Goal: Book appointment/travel/reservation

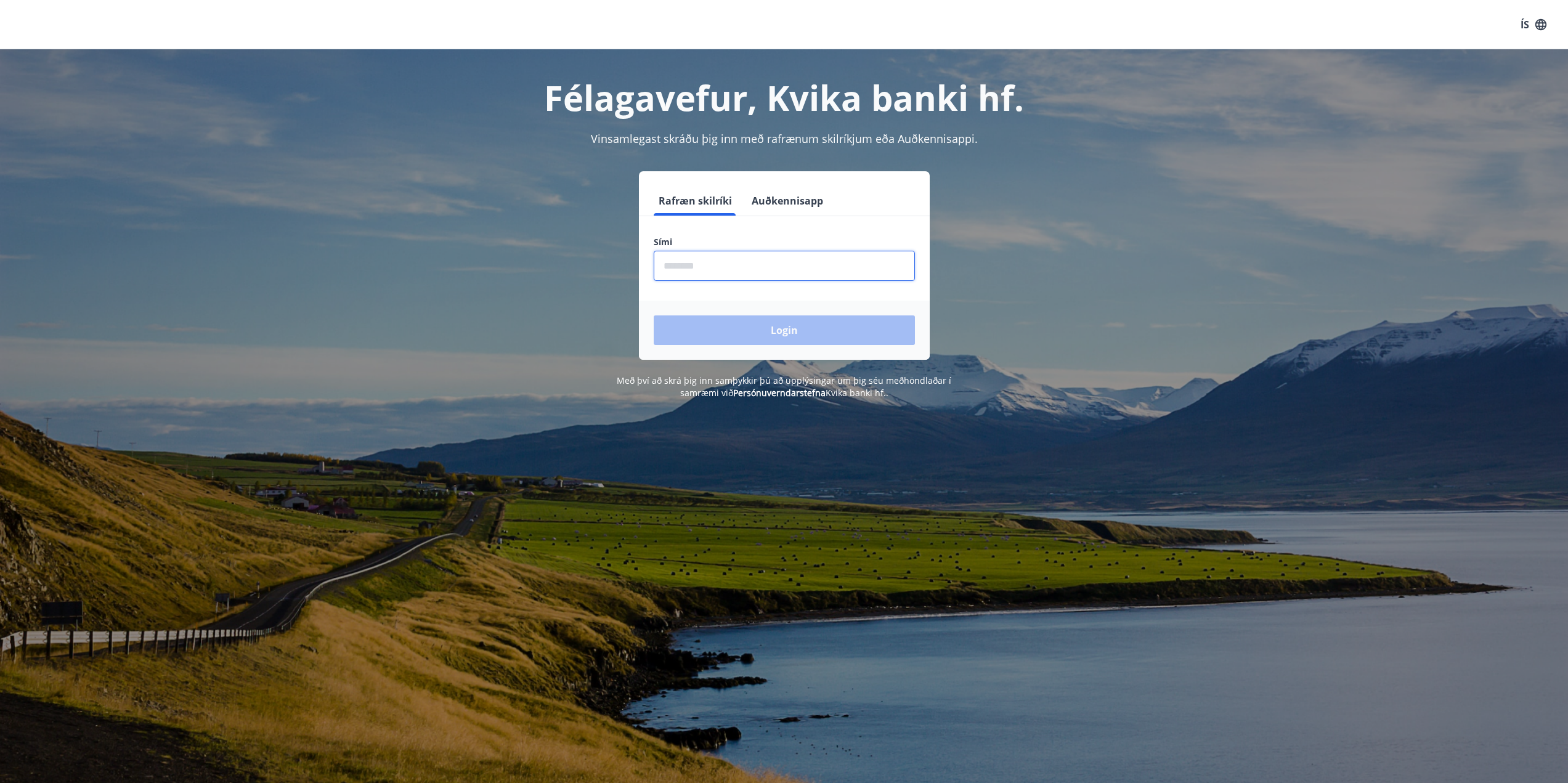
click at [708, 270] on input "phone" at bounding box center [784, 266] width 261 height 30
type input "********"
click at [739, 323] on button "Login" at bounding box center [784, 330] width 261 height 30
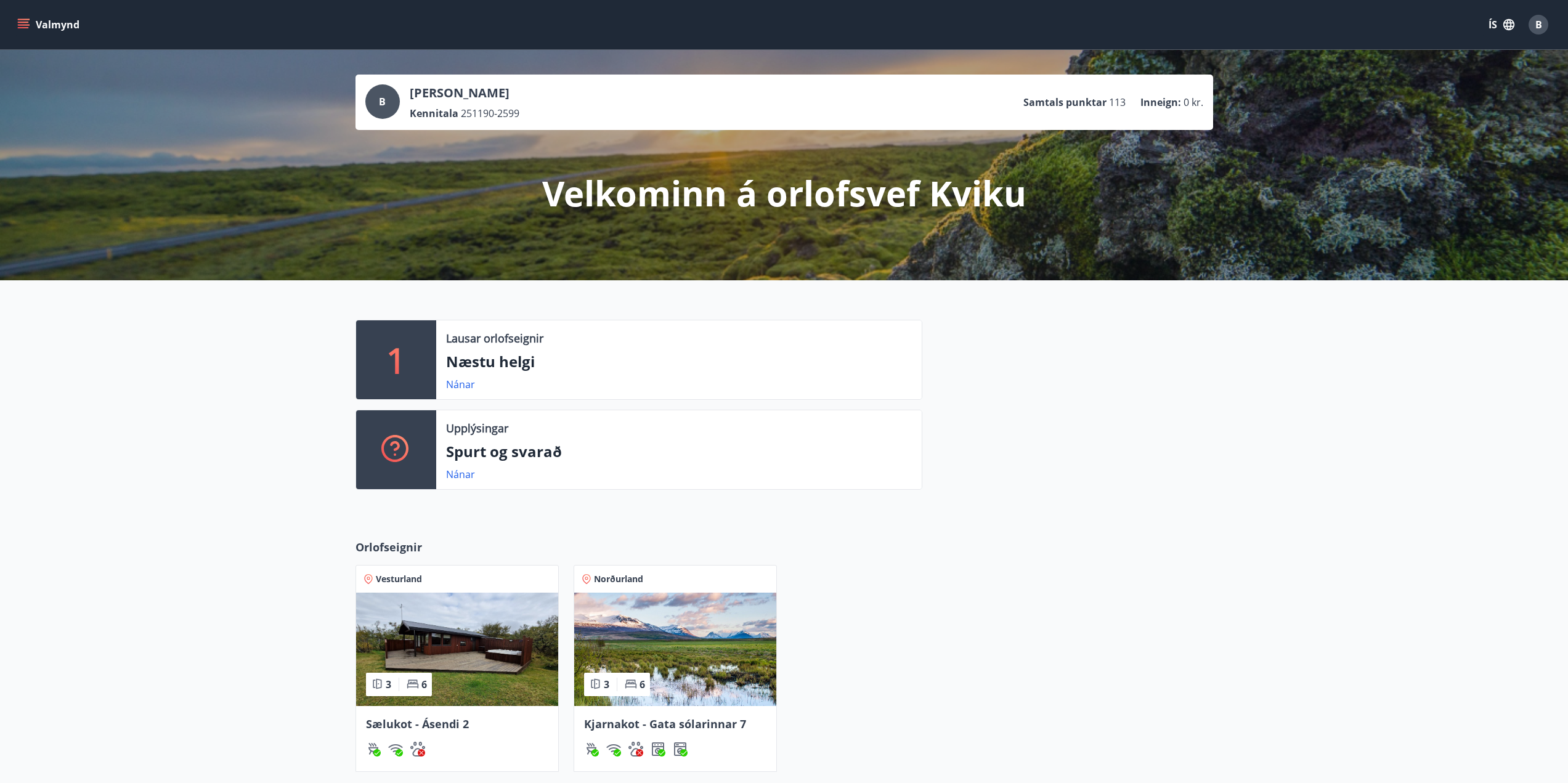
click at [25, 26] on icon "menu" at bounding box center [23, 25] width 12 height 12
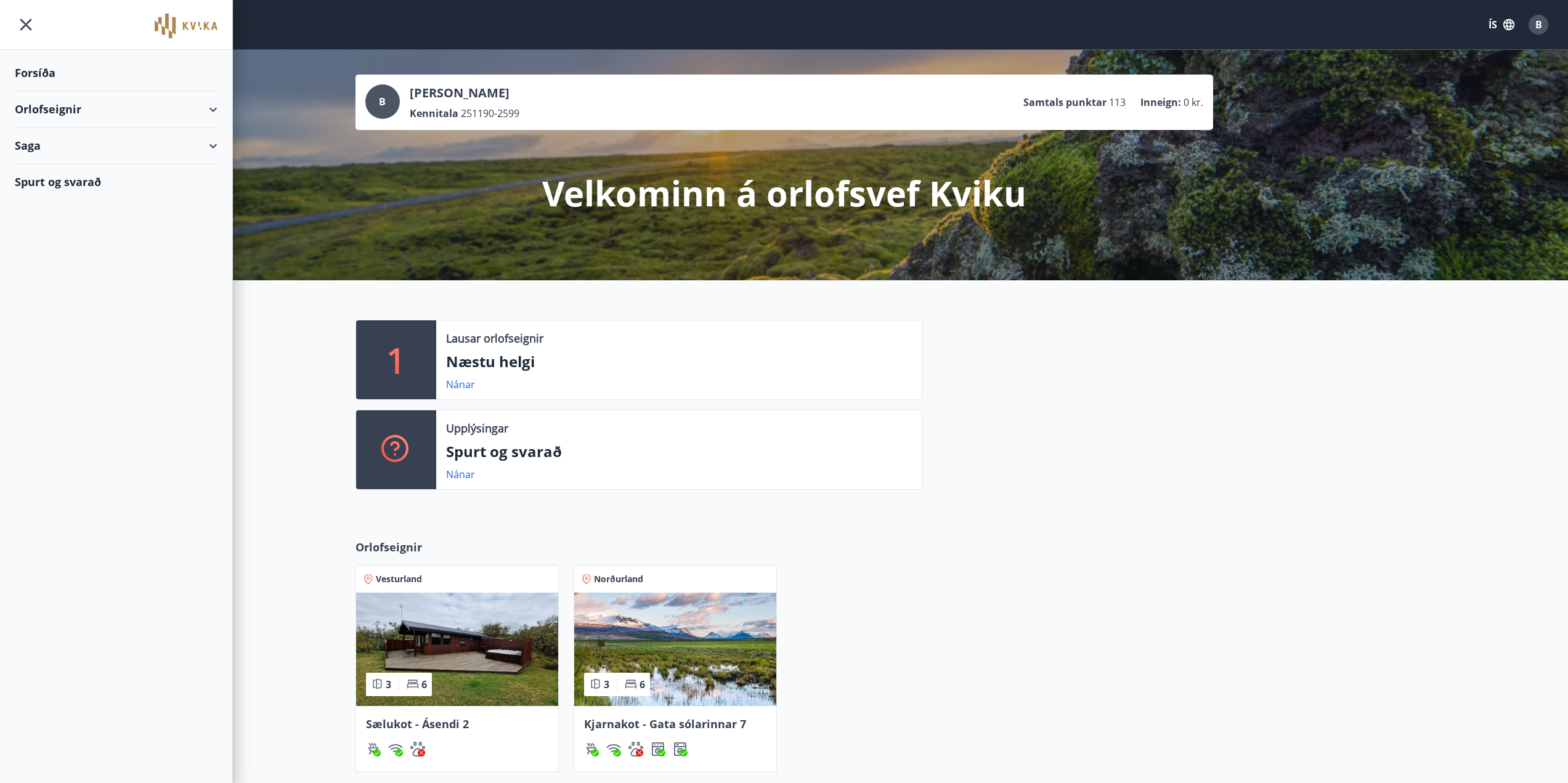
click at [212, 107] on div "Orlofseignir" at bounding box center [116, 109] width 203 height 37
click at [216, 143] on div "Saga" at bounding box center [116, 146] width 203 height 37
click at [213, 146] on div "Saga" at bounding box center [116, 146] width 203 height 37
click at [215, 144] on div "Saga" at bounding box center [116, 146] width 203 height 37
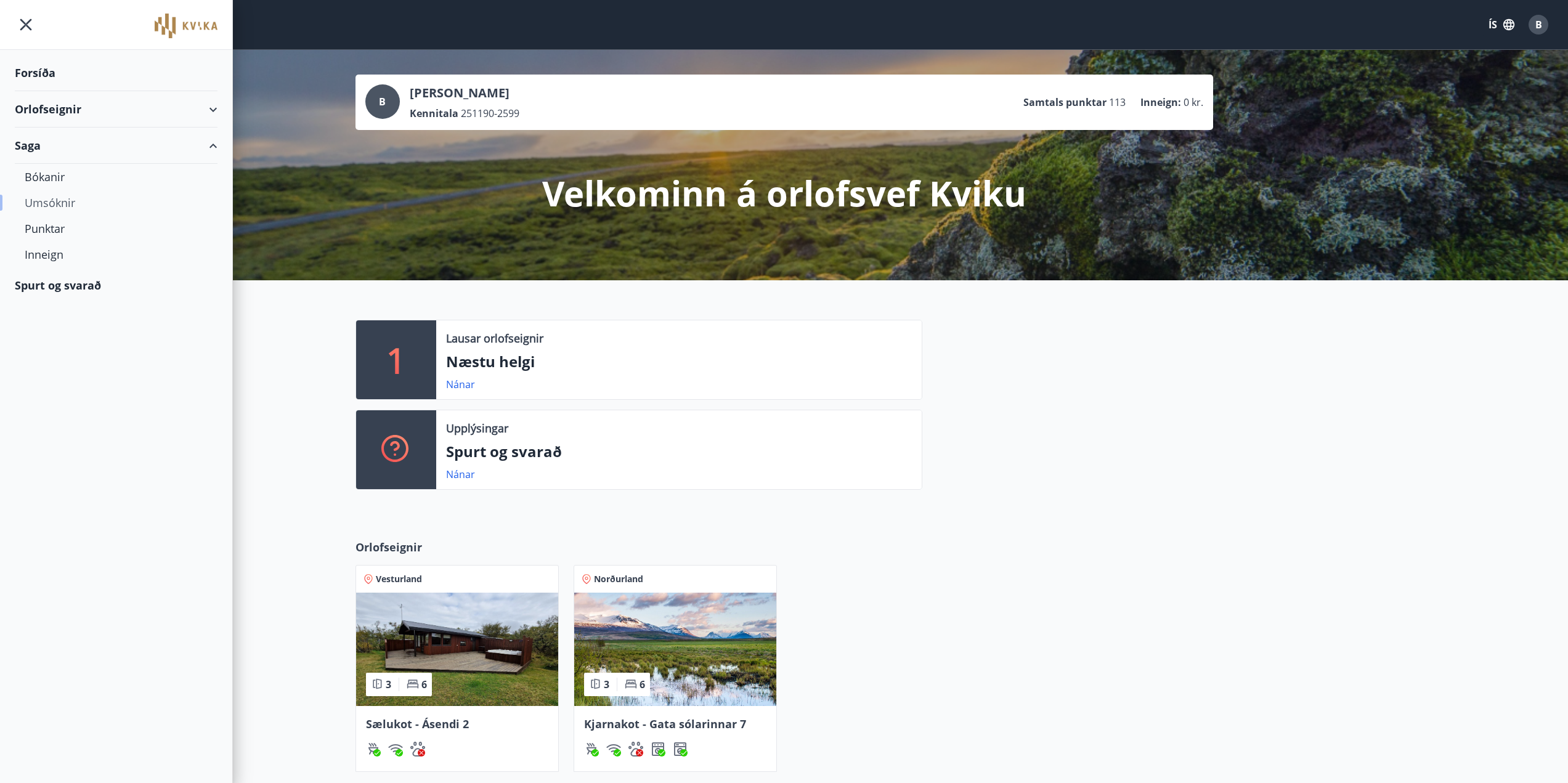
click at [73, 200] on div "Umsóknir" at bounding box center [116, 203] width 183 height 26
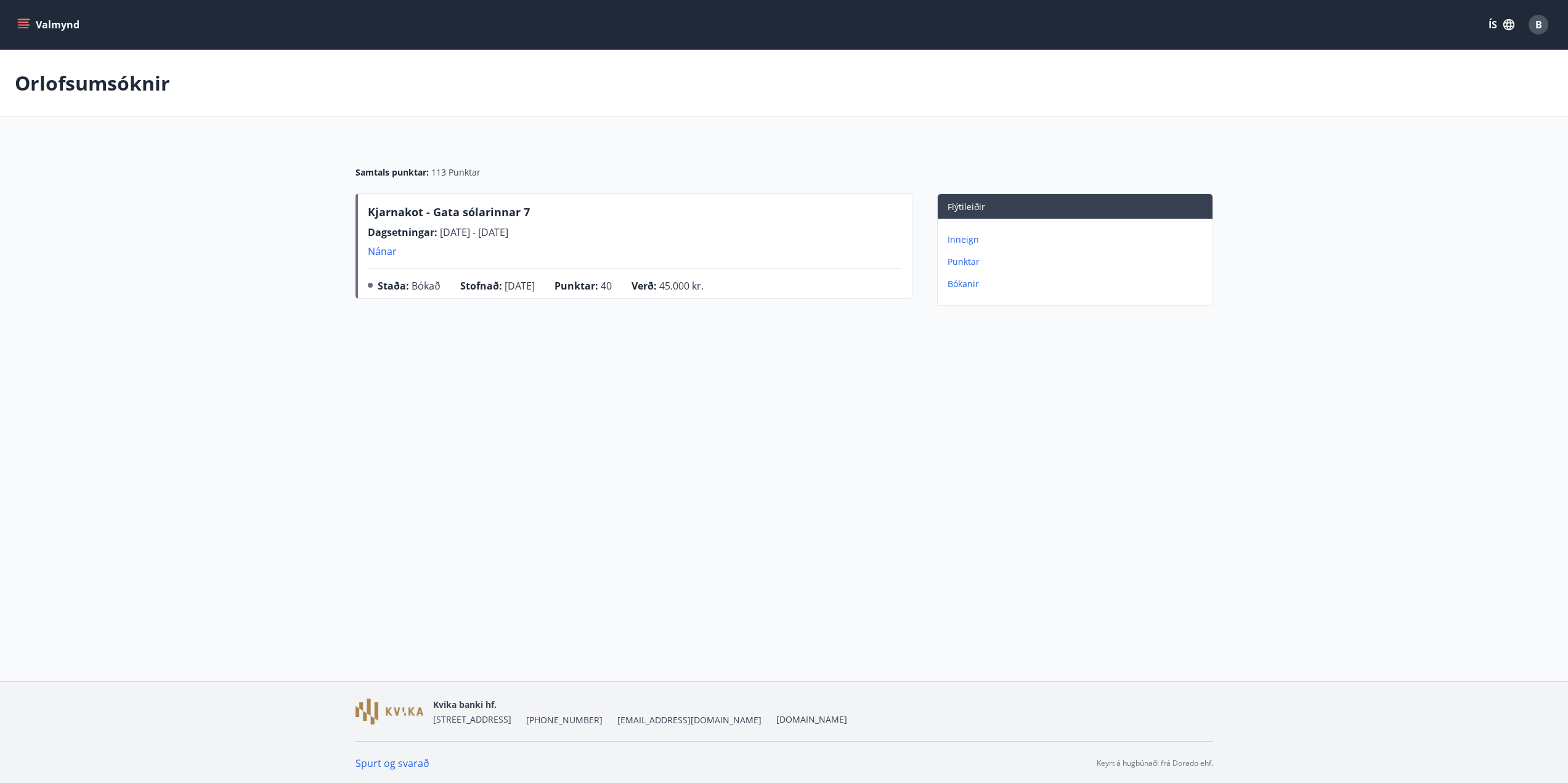
click at [29, 25] on icon "menu" at bounding box center [25, 24] width 14 height 1
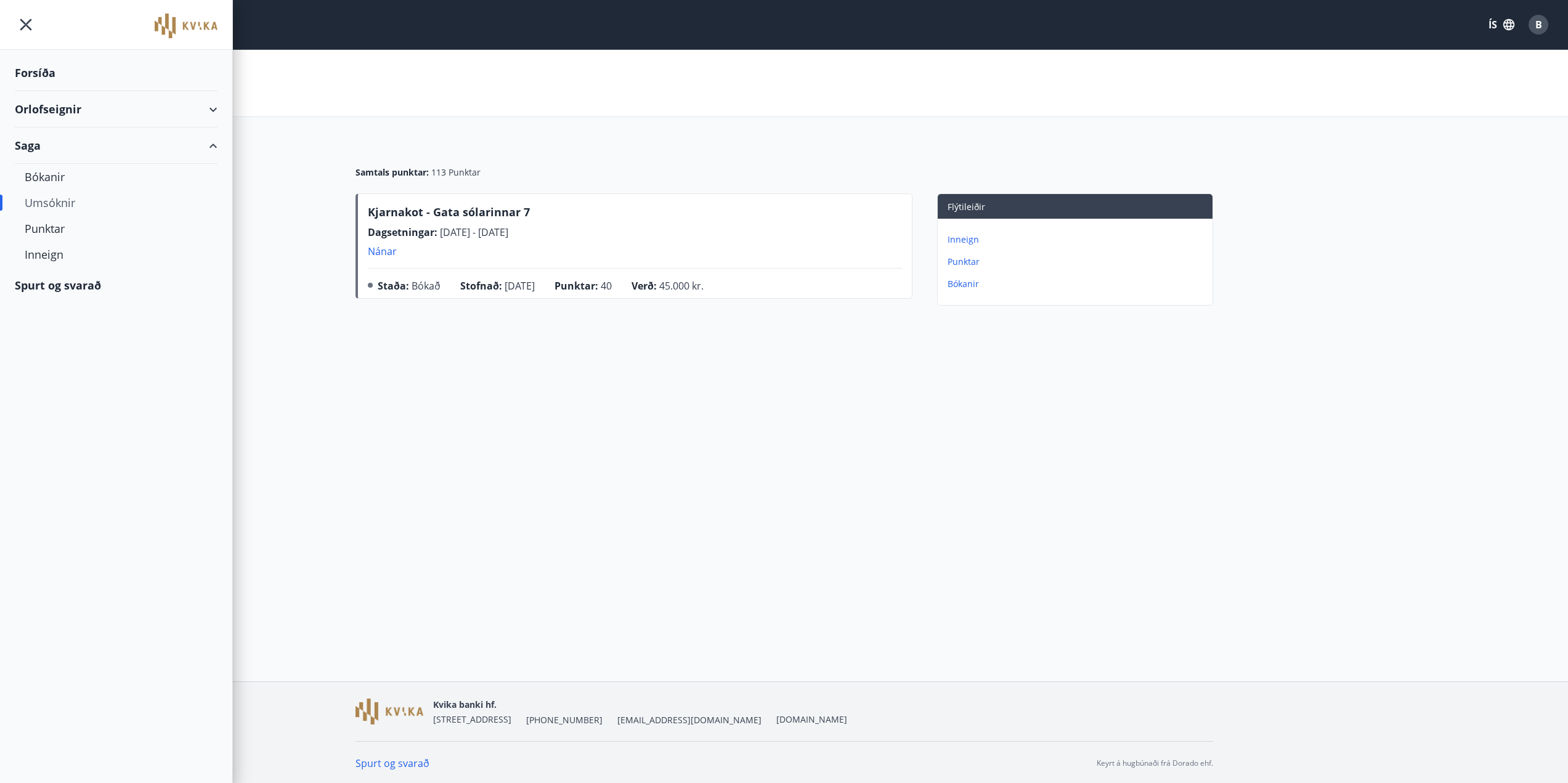
click at [231, 117] on div "Orlofsumsóknir" at bounding box center [784, 83] width 1568 height 67
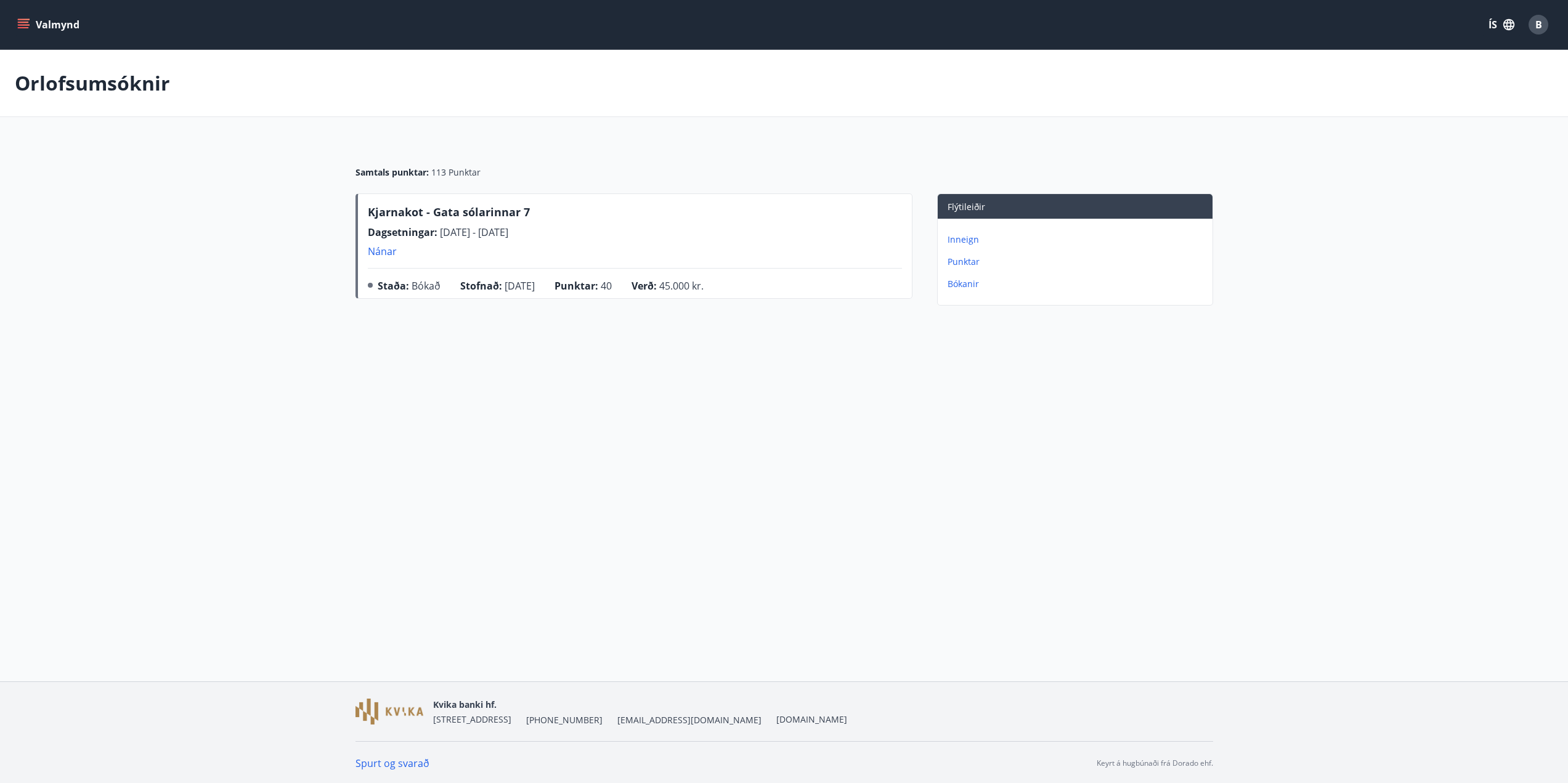
click at [25, 23] on icon "menu" at bounding box center [23, 22] width 11 height 1
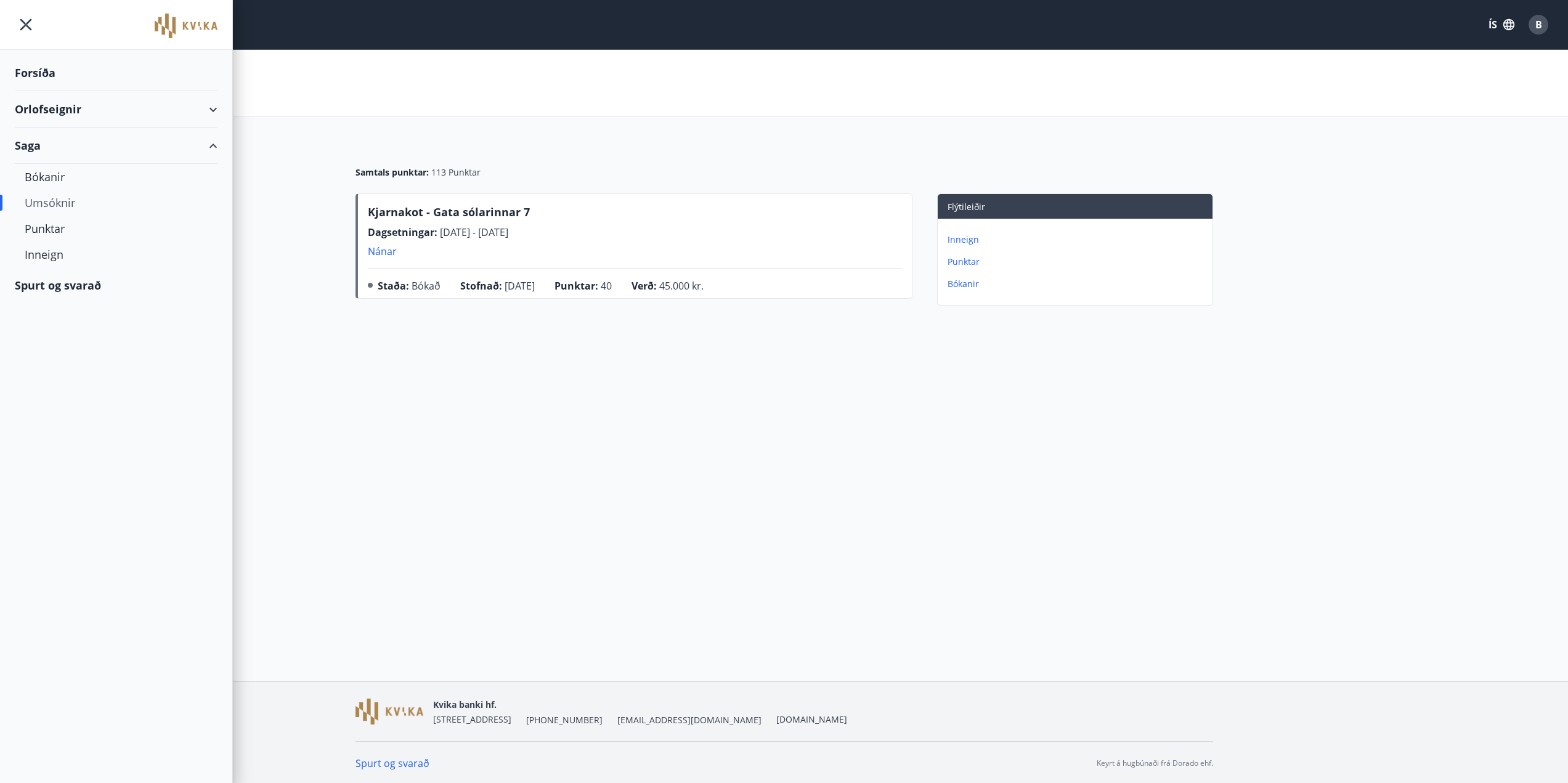
click at [212, 102] on div "Orlofseignir" at bounding box center [116, 109] width 203 height 37
click at [45, 166] on div "Bókunardagatal" at bounding box center [116, 167] width 183 height 26
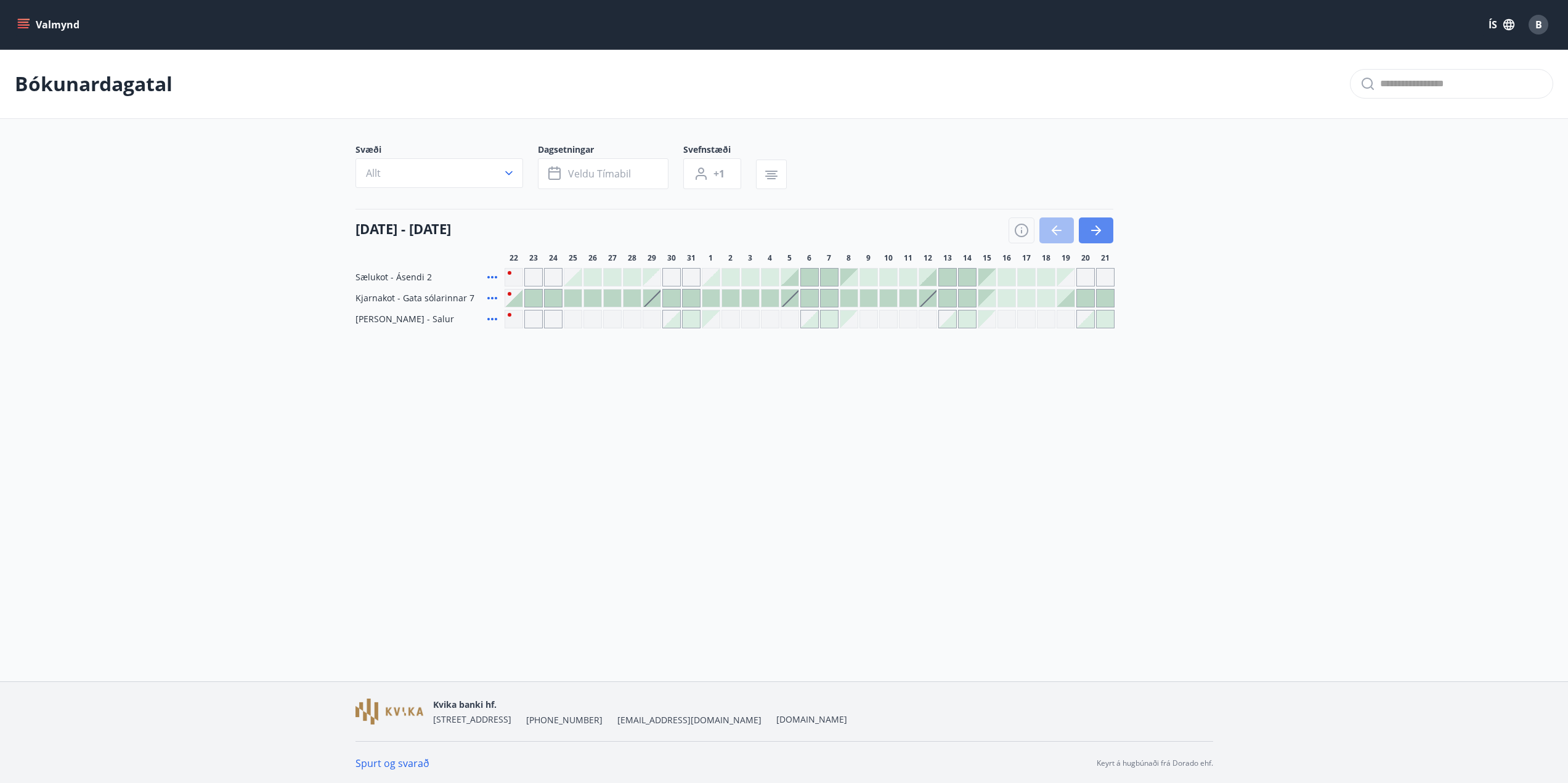
click at [1103, 236] on button "button" at bounding box center [1096, 231] width 35 height 26
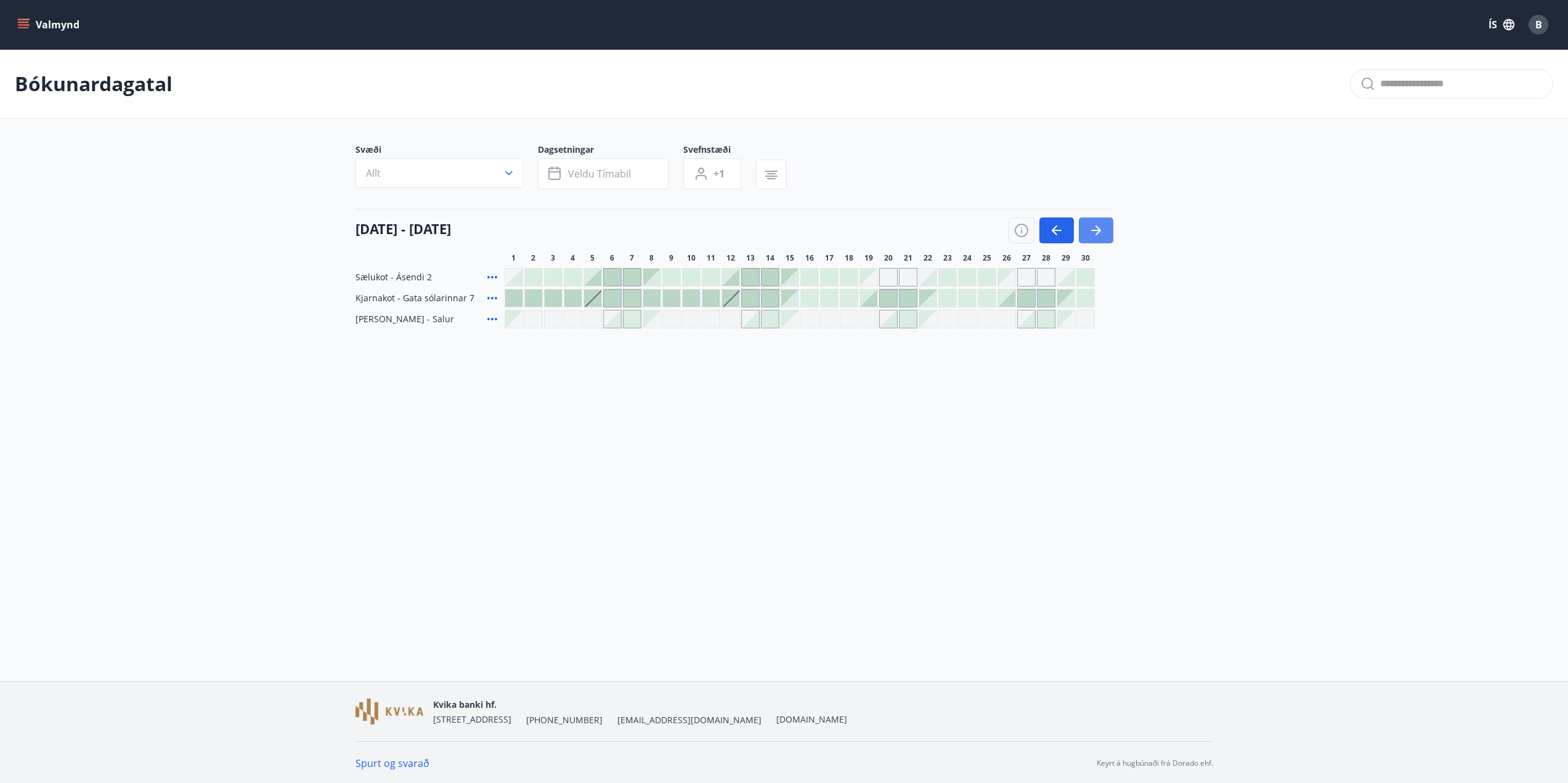
click at [1104, 236] on button "button" at bounding box center [1096, 231] width 35 height 26
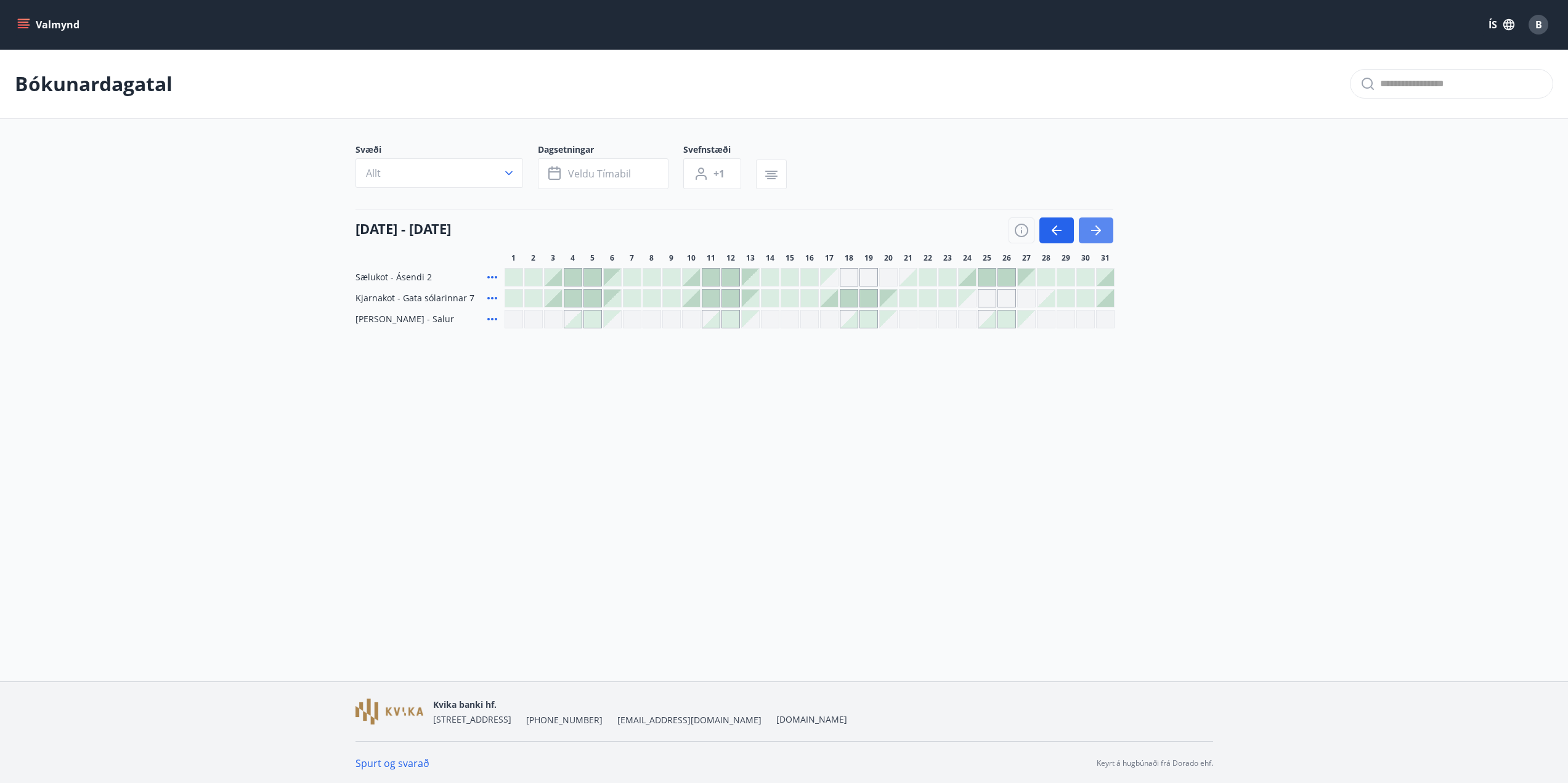
click at [1103, 237] on button "button" at bounding box center [1096, 231] width 35 height 26
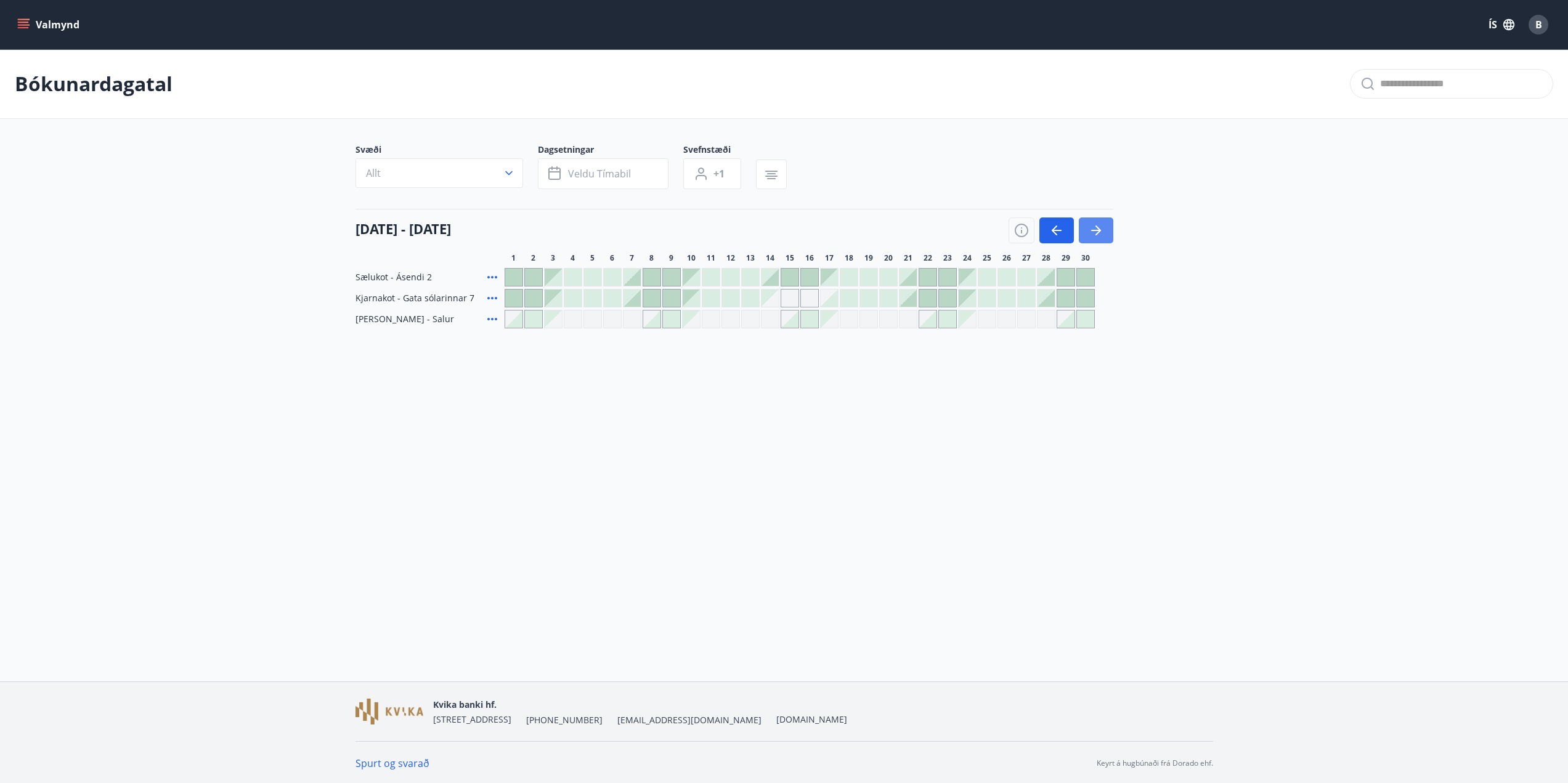
click at [1101, 226] on icon "button" at bounding box center [1096, 230] width 15 height 15
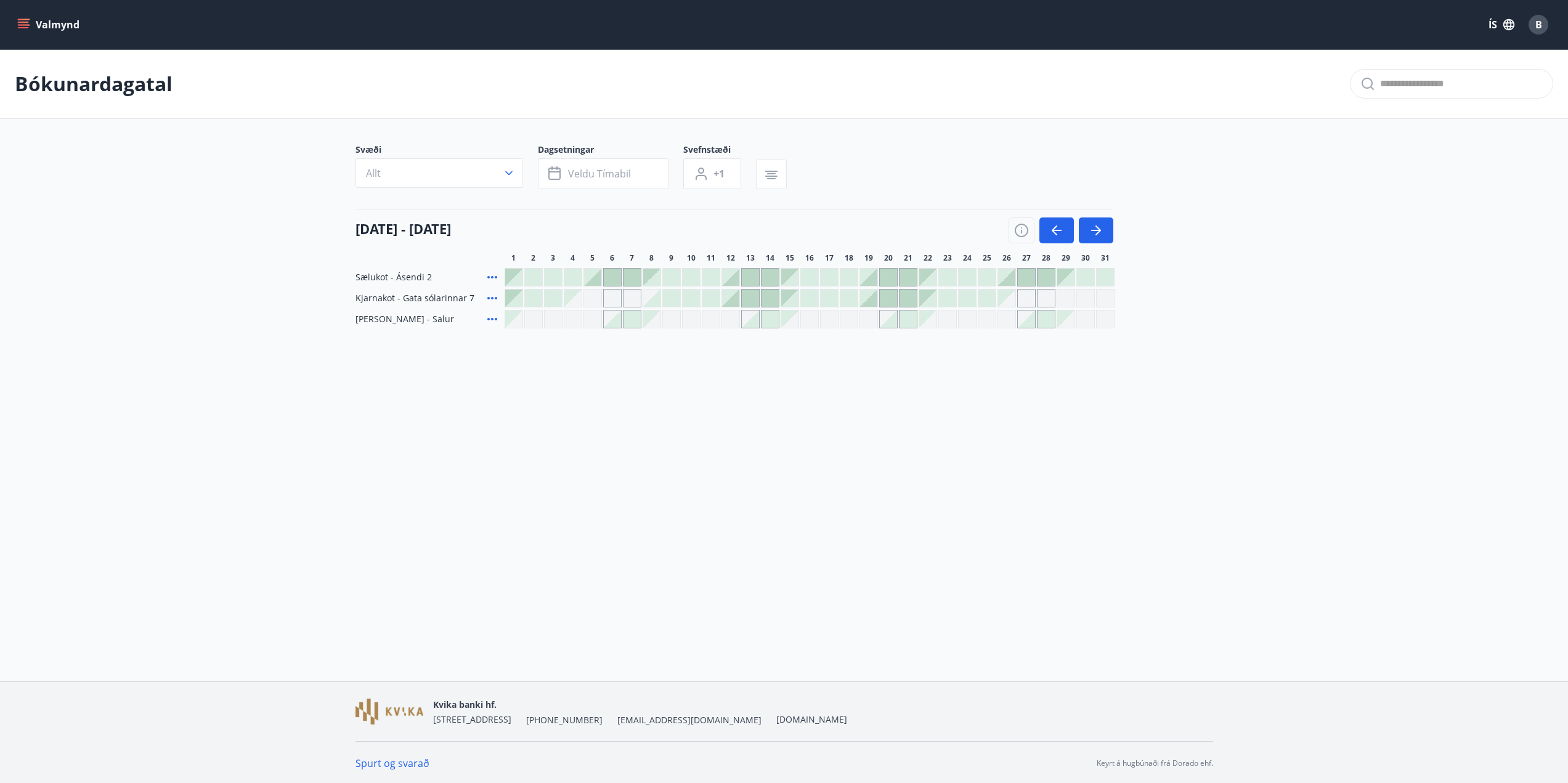
drag, startPoint x: 657, startPoint y: 431, endPoint x: 631, endPoint y: 285, distance: 148.3
click at [657, 429] on div "Valmynd ÍS B Bókunardagatal Svæði Allt Dagsetningar Veldu tímabil Svefnstæði +1…" at bounding box center [784, 341] width 1568 height 682
click at [736, 299] on div at bounding box center [730, 297] width 17 height 17
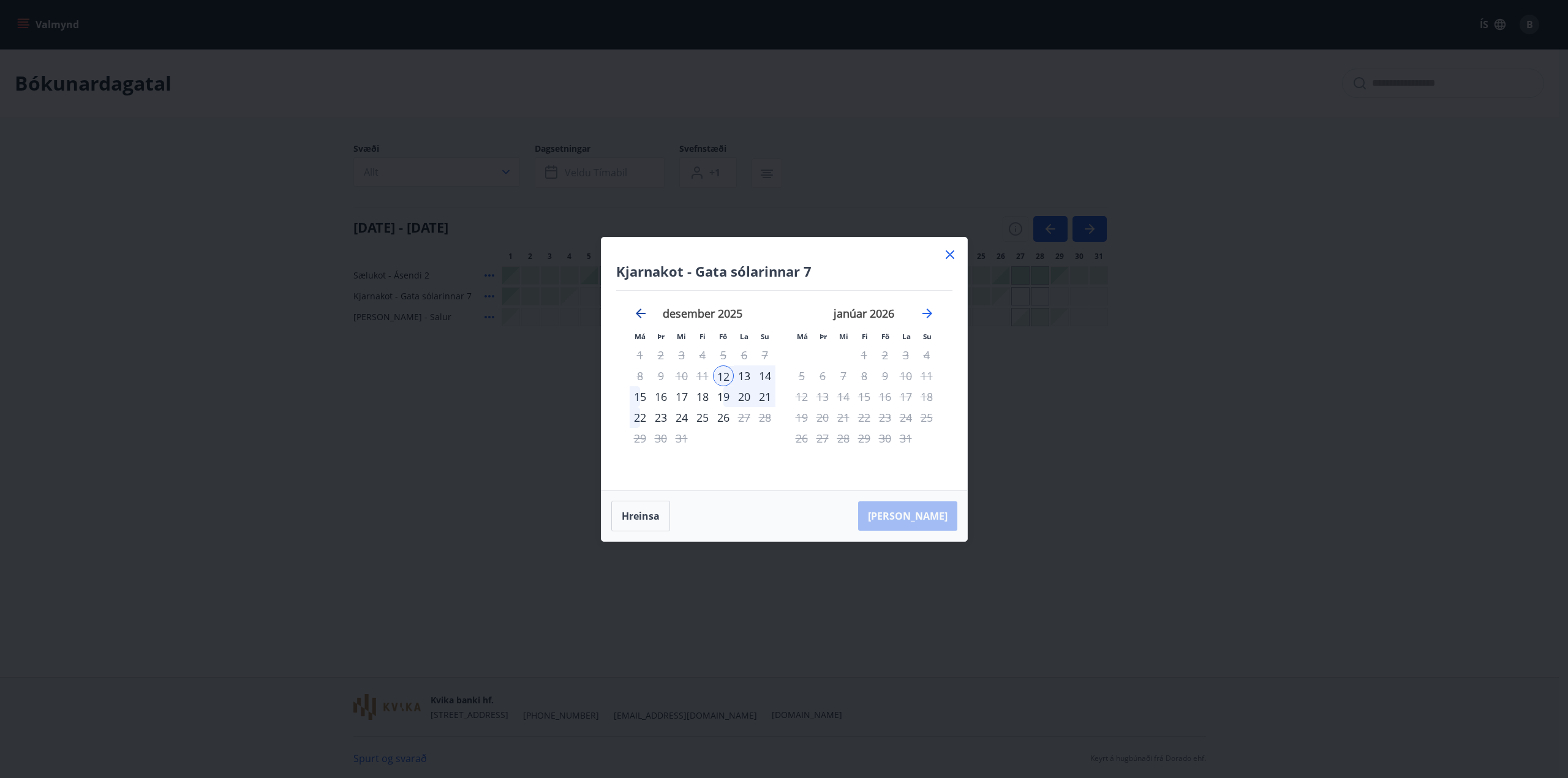
click at [643, 317] on icon "Move backward to switch to the previous month." at bounding box center [640, 313] width 15 height 15
click at [641, 308] on icon "Move backward to switch to the previous month." at bounding box center [641, 313] width 10 height 10
click at [641, 312] on icon "Move backward to switch to the previous month." at bounding box center [640, 313] width 15 height 15
click at [929, 311] on icon "Move forward to switch to the next month." at bounding box center [928, 313] width 10 height 10
click at [928, 311] on icon "Move forward to switch to the next month." at bounding box center [927, 313] width 15 height 15
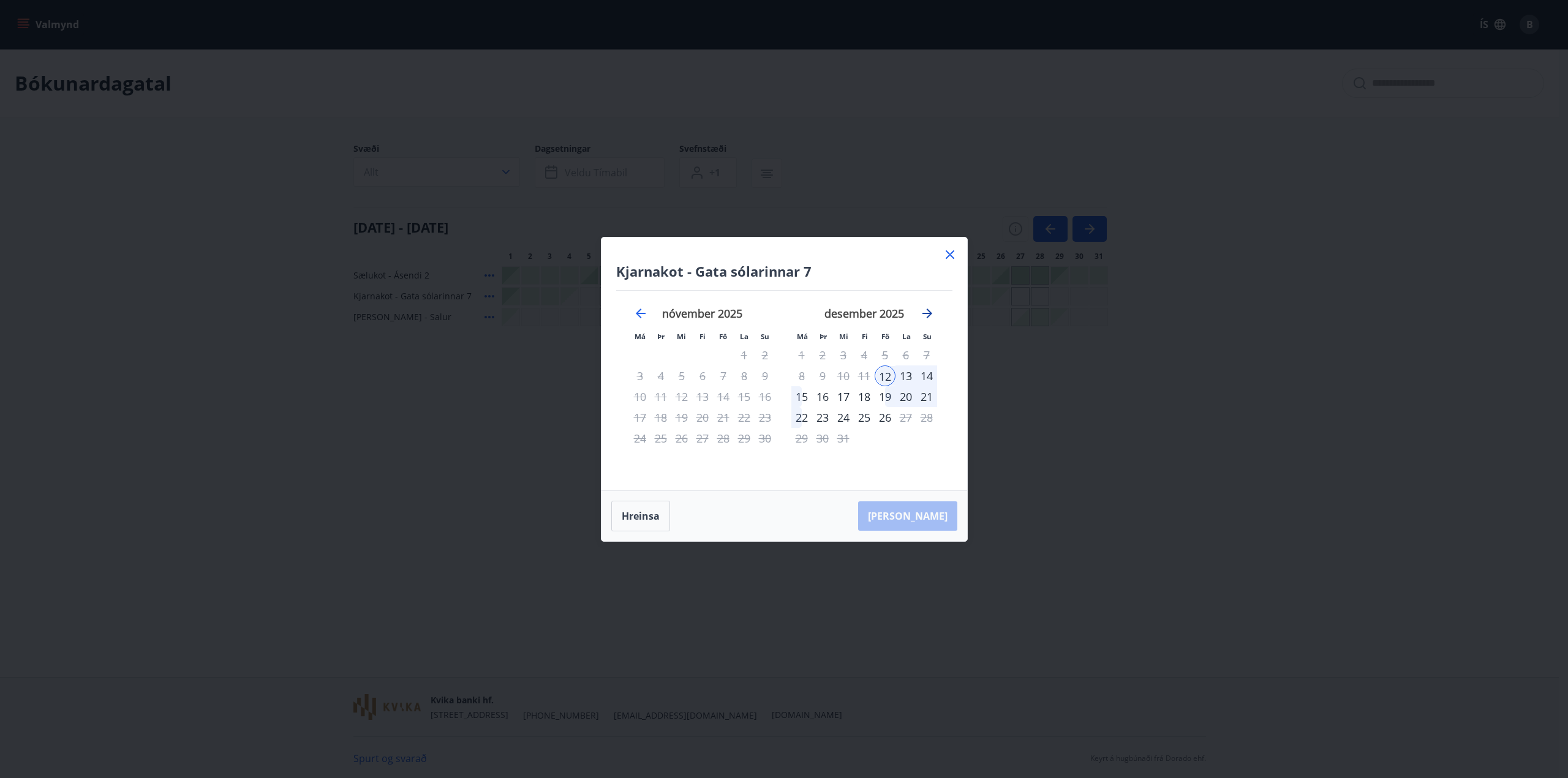
click at [928, 311] on icon "Move forward to switch to the next month." at bounding box center [927, 313] width 15 height 15
click at [642, 313] on icon "Move backward to switch to the previous month." at bounding box center [641, 313] width 10 height 10
click at [926, 313] on icon "Move forward to switch to the next month." at bounding box center [928, 313] width 10 height 10
click at [928, 312] on icon "Move forward to switch to the next month." at bounding box center [927, 313] width 15 height 15
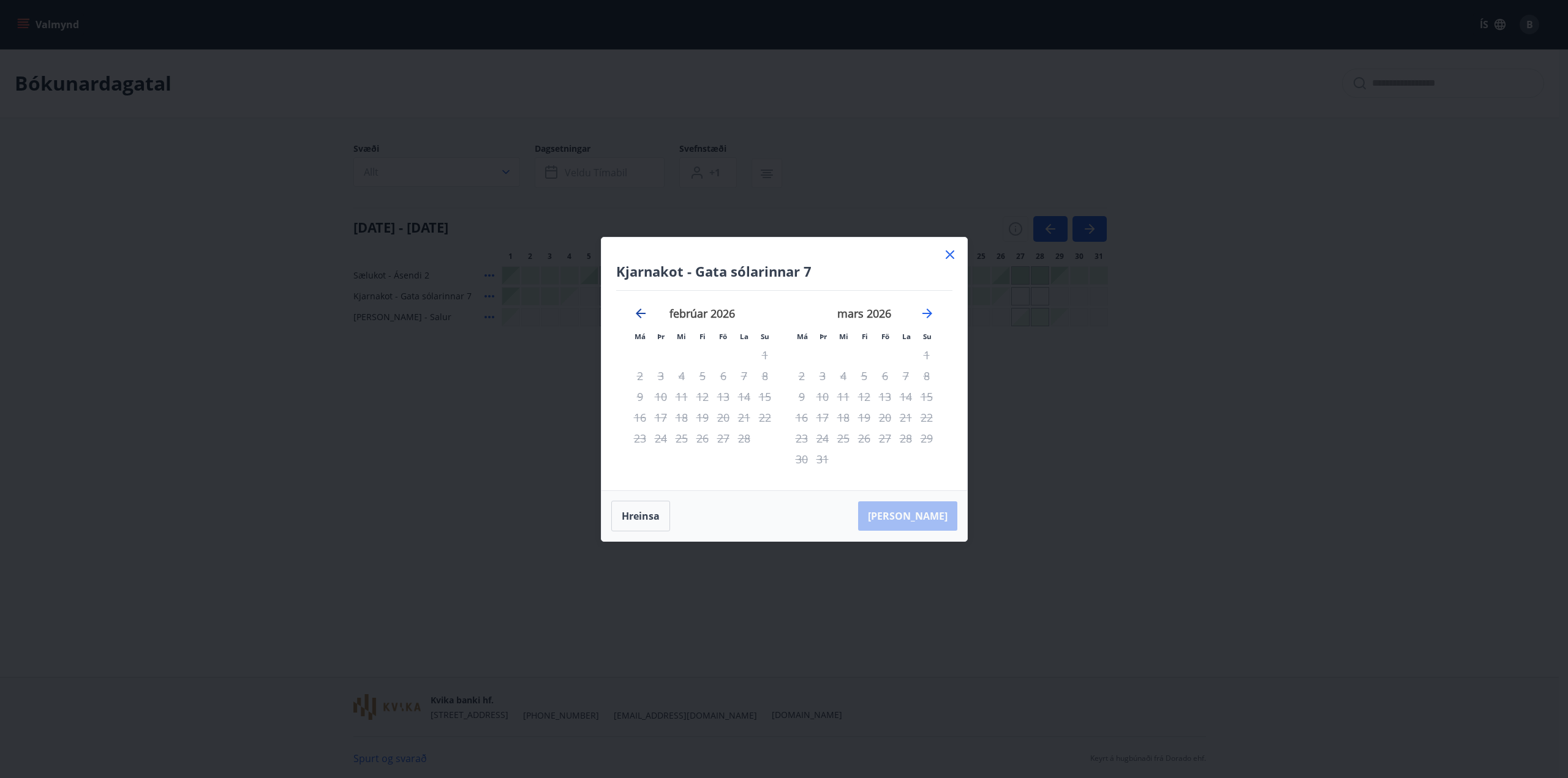
click at [641, 310] on icon "Move backward to switch to the previous month." at bounding box center [640, 313] width 15 height 15
click at [887, 379] on div "12" at bounding box center [884, 375] width 21 height 21
click at [905, 376] on div "13" at bounding box center [905, 375] width 21 height 21
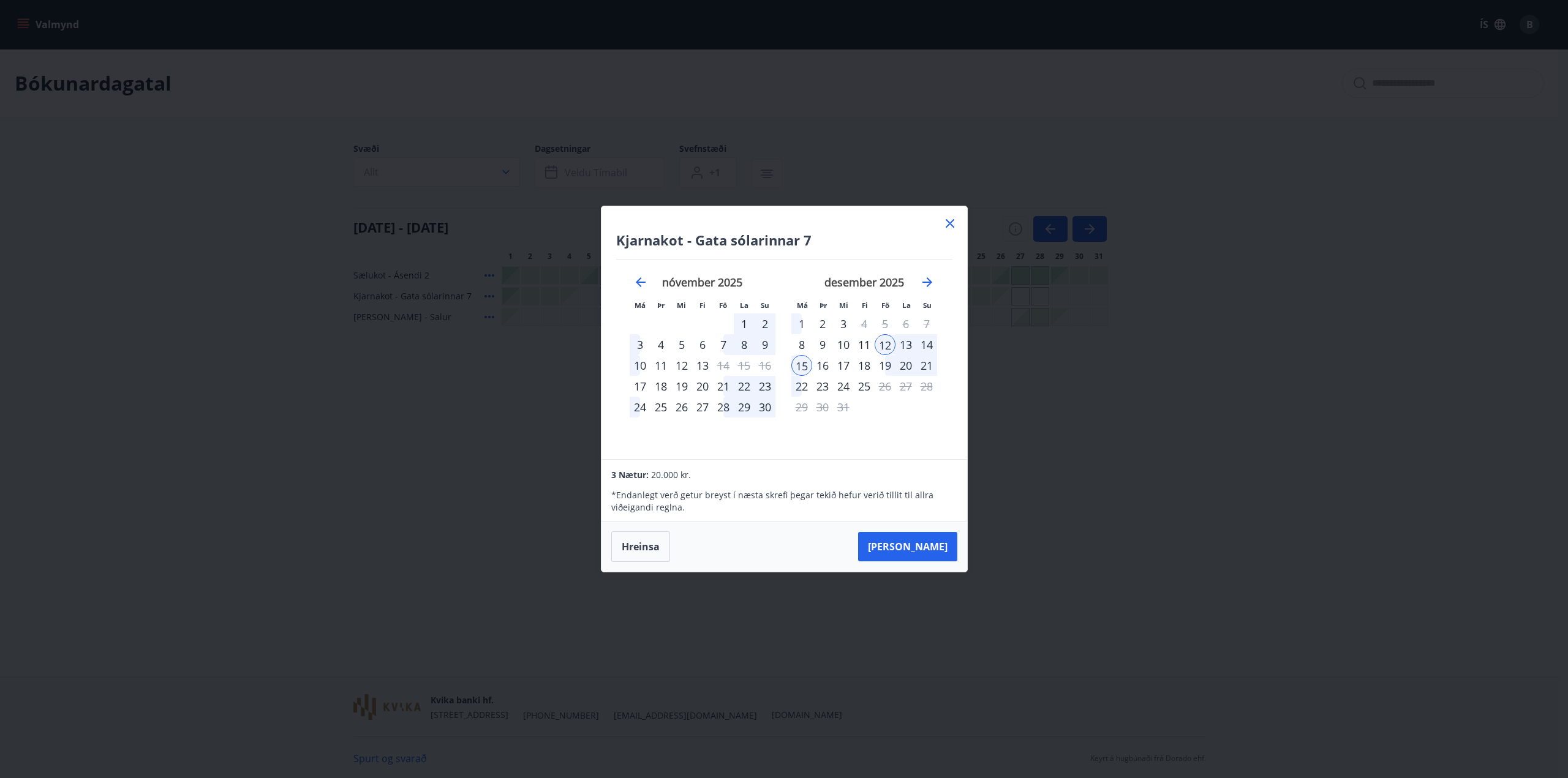
click at [646, 292] on div "nóvember 2025" at bounding box center [702, 287] width 146 height 54
click at [646, 288] on icon "Move backward to switch to the previous month." at bounding box center [640, 282] width 15 height 15
click at [638, 286] on icon "Move backward to switch to the previous month." at bounding box center [640, 282] width 15 height 15
click at [926, 280] on icon "Move forward to switch to the next month." at bounding box center [927, 282] width 15 height 15
click at [907, 389] on div "22" at bounding box center [905, 386] width 21 height 21
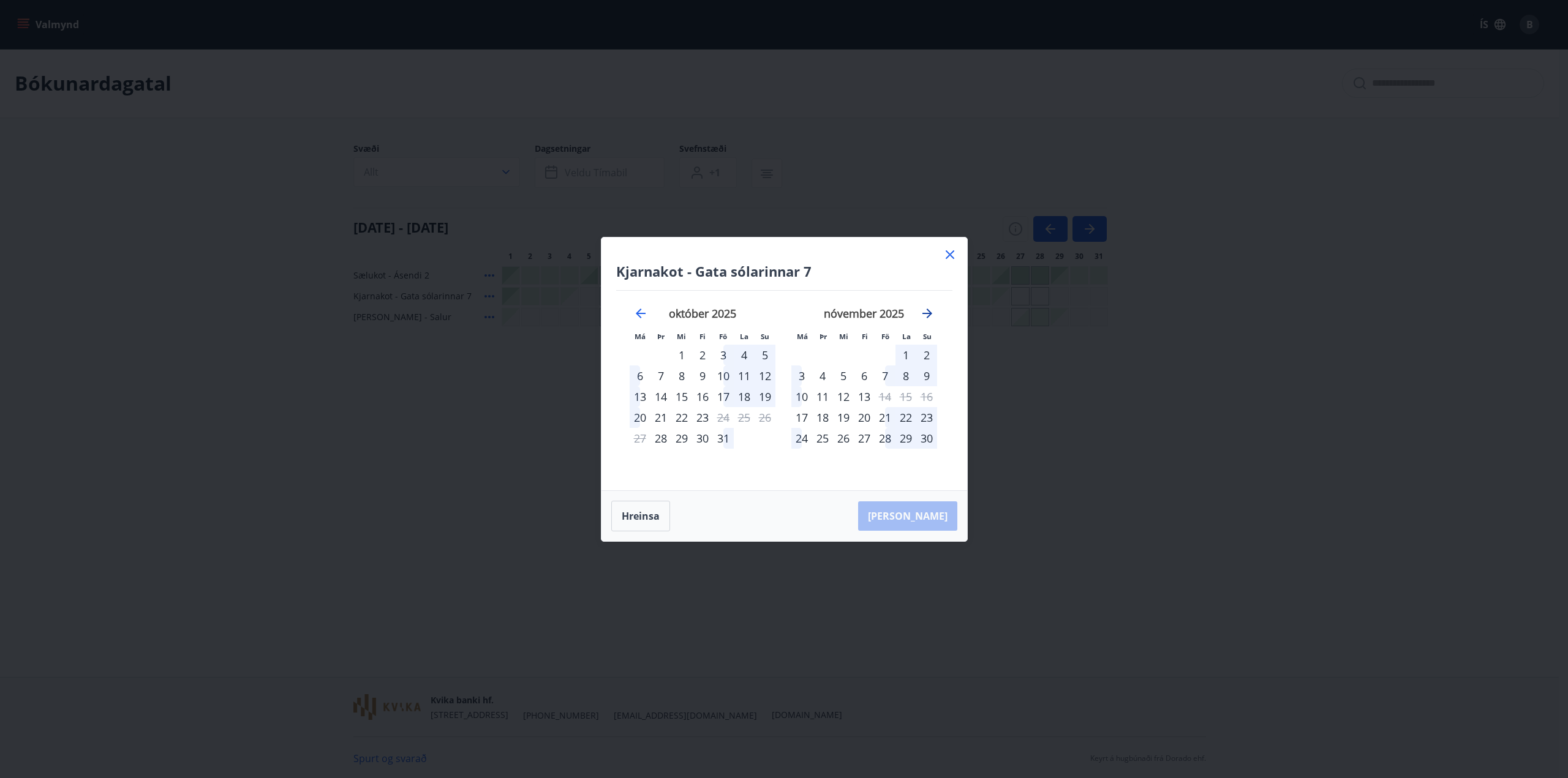
click at [924, 317] on icon "Move forward to switch to the next month." at bounding box center [927, 313] width 15 height 15
click at [927, 315] on icon "Move forward to switch to the next month." at bounding box center [927, 313] width 15 height 15
click at [928, 314] on icon "Move forward to switch to the next month." at bounding box center [927, 313] width 15 height 15
click at [925, 311] on icon "Move forward to switch to the next month." at bounding box center [927, 313] width 15 height 15
drag, startPoint x: 736, startPoint y: 378, endPoint x: 766, endPoint y: 479, distance: 105.4
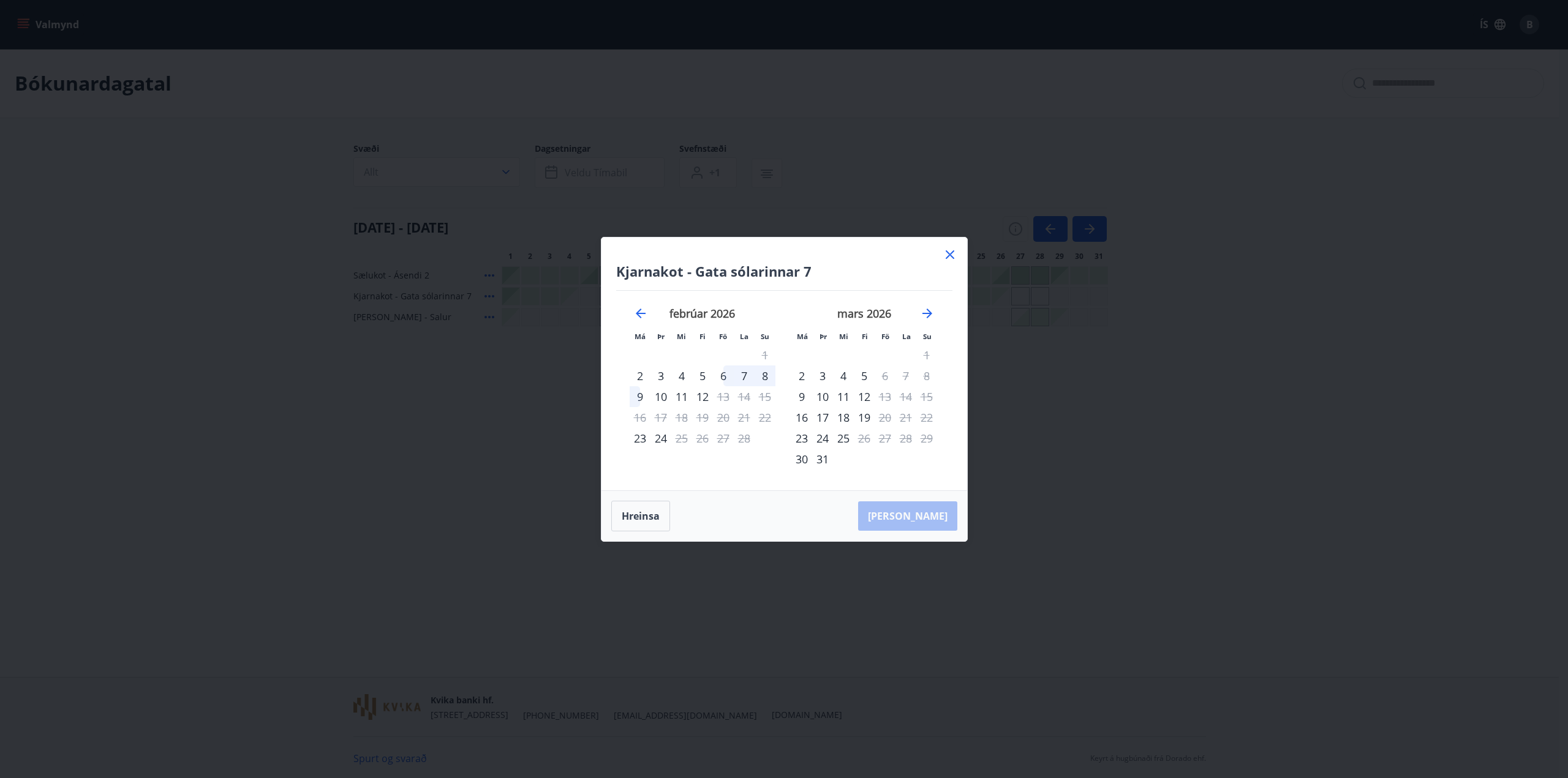
click at [765, 481] on div "Kjarnakot - Gata sólarinnar 7 Má Þr Mi Fi Fö La Su Má Þr Mi Fi Fö La Su janúar …" at bounding box center [784, 363] width 365 height 253
click at [641, 316] on icon "Move backward to switch to the previous month." at bounding box center [640, 313] width 15 height 15
click at [637, 315] on icon "Move backward to switch to the previous month." at bounding box center [641, 313] width 10 height 10
click at [927, 313] on icon "Move forward to switch to the next month." at bounding box center [928, 313] width 10 height 10
click at [928, 310] on icon "Move forward to switch to the next month." at bounding box center [928, 313] width 10 height 10
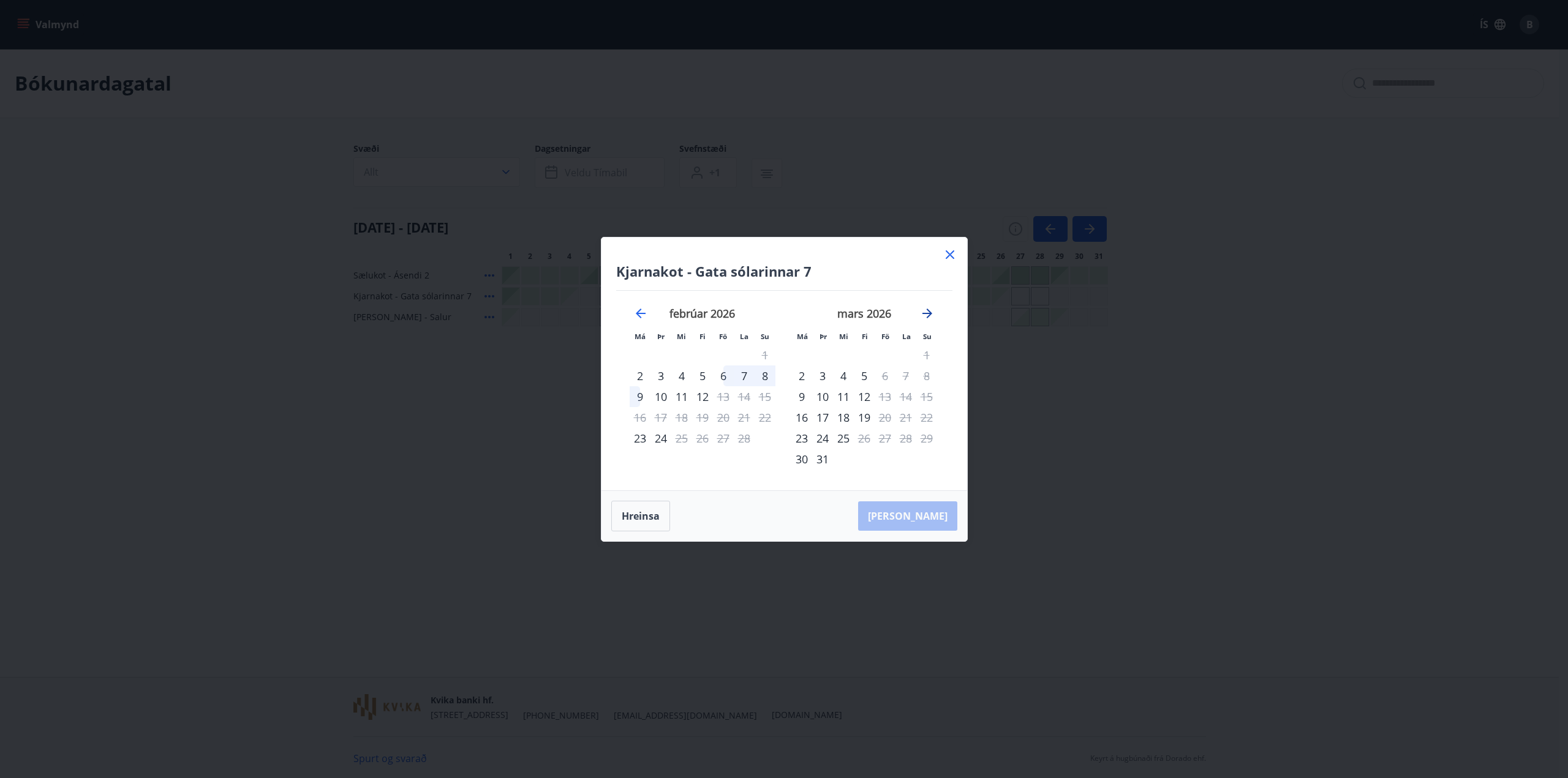
click at [928, 310] on icon "Move forward to switch to the next month." at bounding box center [928, 313] width 10 height 10
click at [928, 315] on icon "Move forward to switch to the next month." at bounding box center [927, 313] width 15 height 15
click at [637, 317] on icon "Move backward to switch to the previous month." at bounding box center [640, 313] width 15 height 15
click at [639, 317] on icon "Move backward to switch to the previous month." at bounding box center [641, 313] width 10 height 10
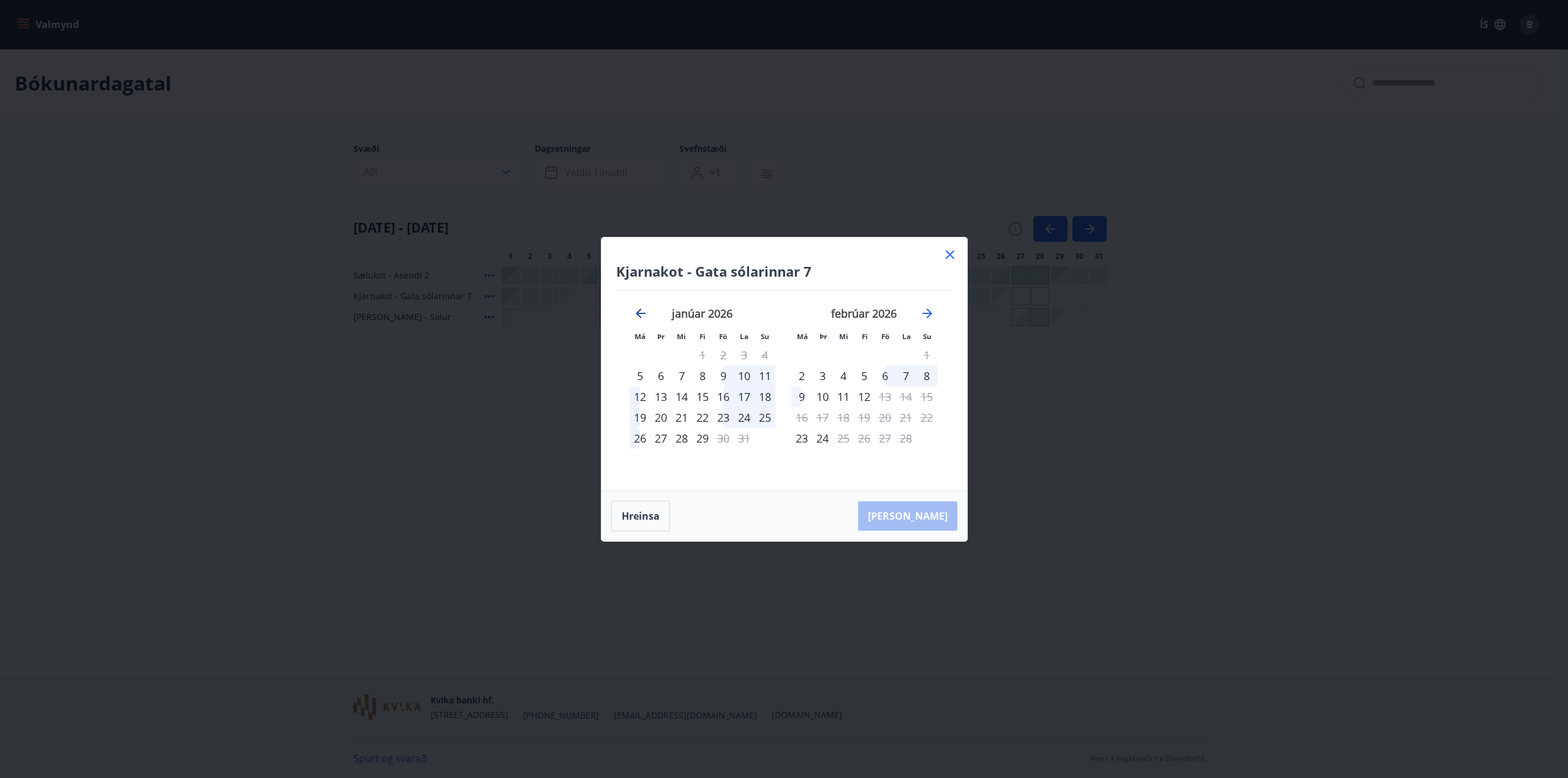
click at [639, 317] on icon "Move backward to switch to the previous month." at bounding box center [641, 313] width 10 height 10
click at [728, 416] on div "21" at bounding box center [723, 418] width 21 height 21
click at [639, 439] on div "24" at bounding box center [639, 438] width 21 height 21
click at [649, 516] on button "Hreinsa" at bounding box center [641, 516] width 59 height 31
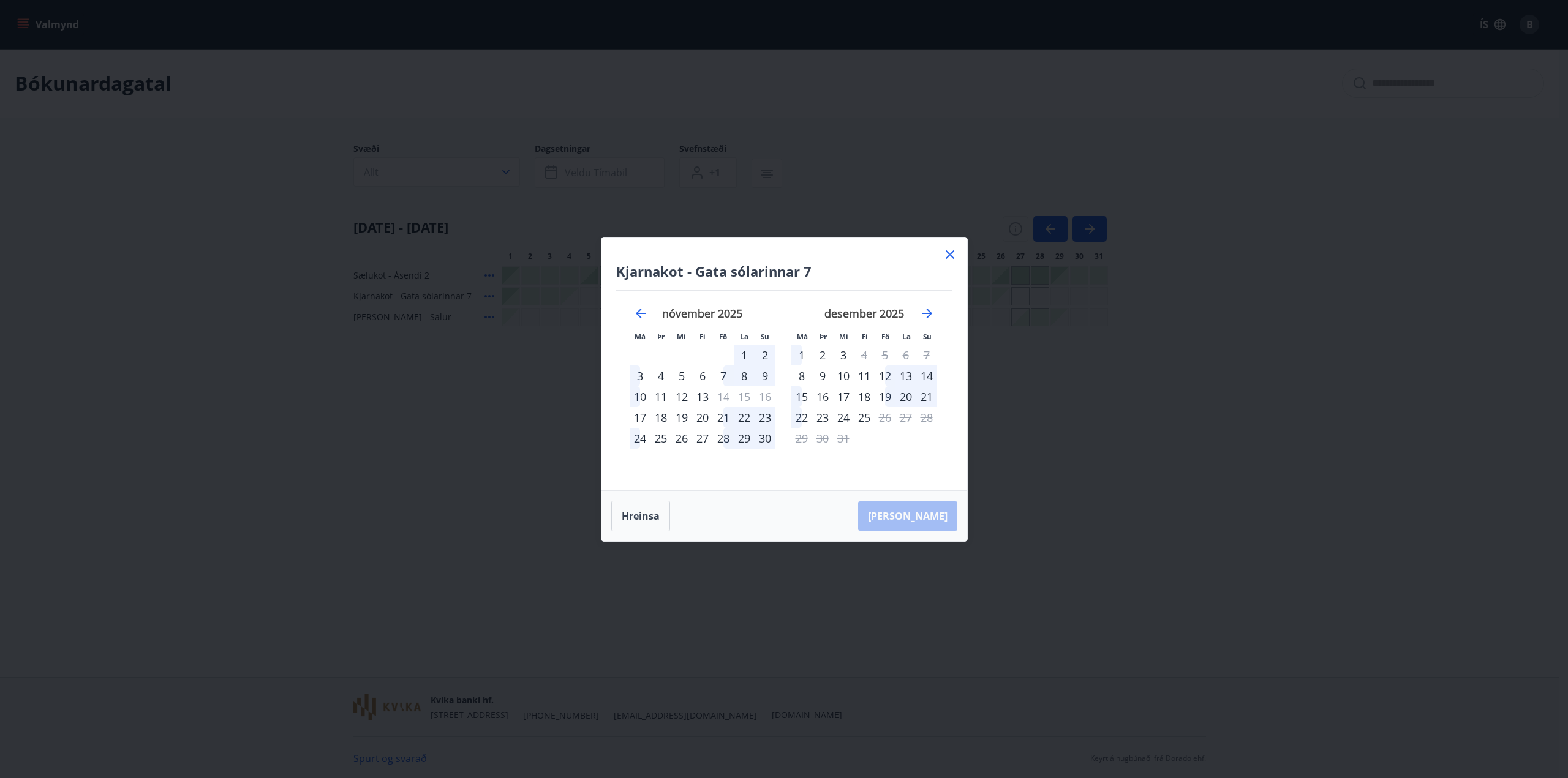
drag, startPoint x: 944, startPoint y: 255, endPoint x: 559, endPoint y: 345, distance: 395.4
click at [944, 257] on icon at bounding box center [949, 254] width 15 height 15
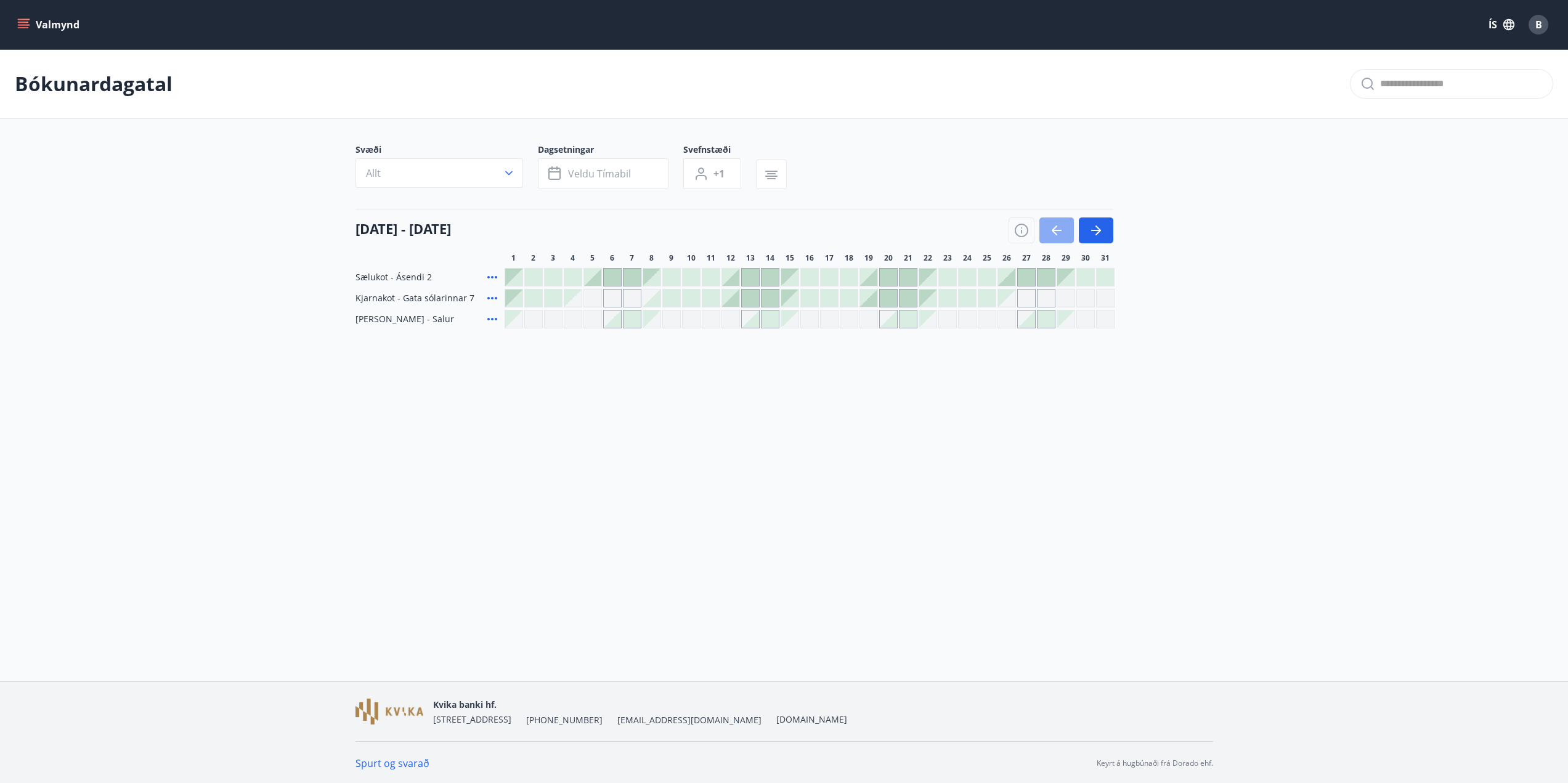
click at [1050, 234] on icon "button" at bounding box center [1056, 230] width 15 height 15
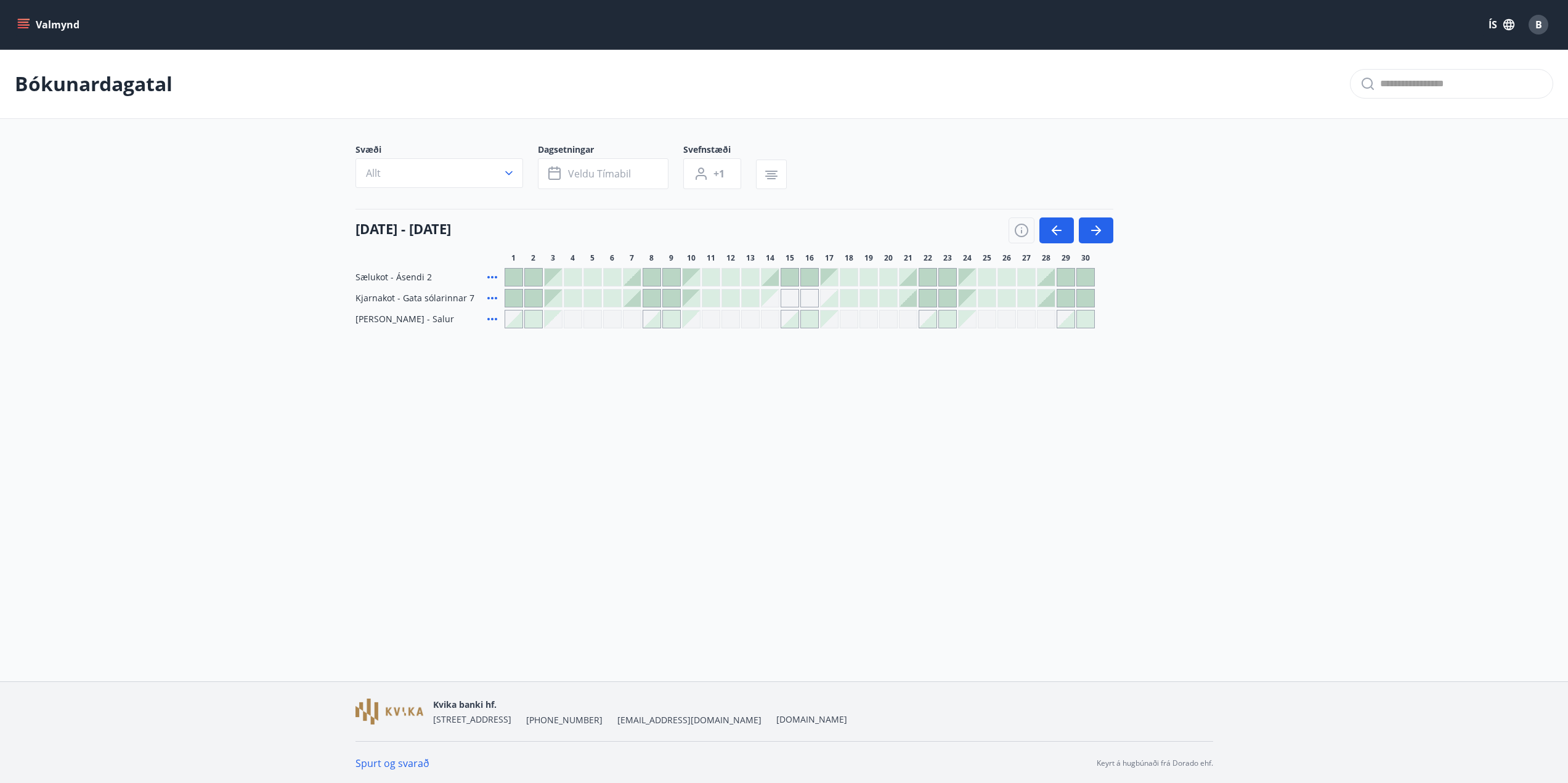
click at [913, 299] on div at bounding box center [907, 297] width 17 height 17
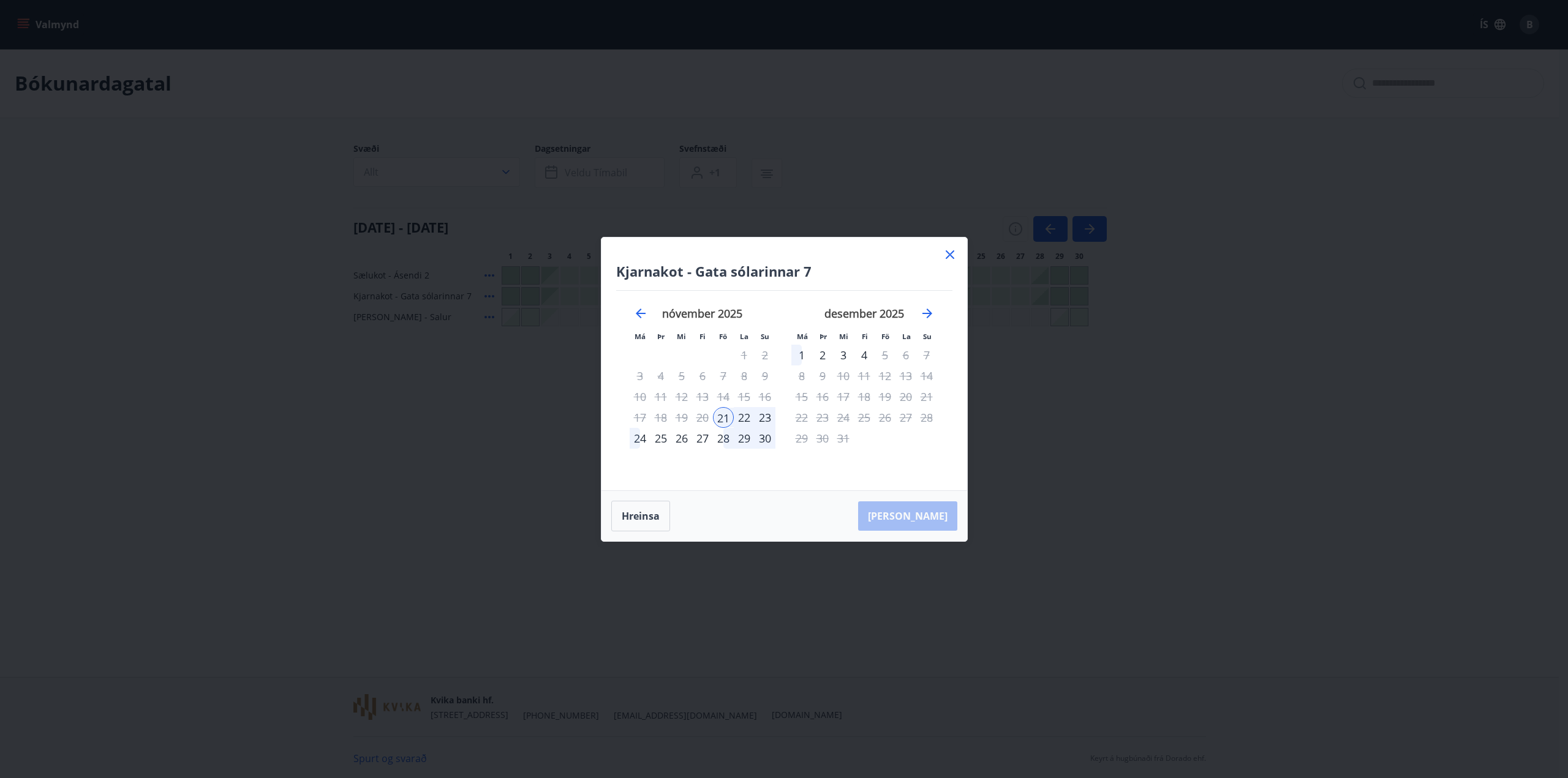
click at [764, 414] on div "23" at bounding box center [764, 418] width 21 height 21
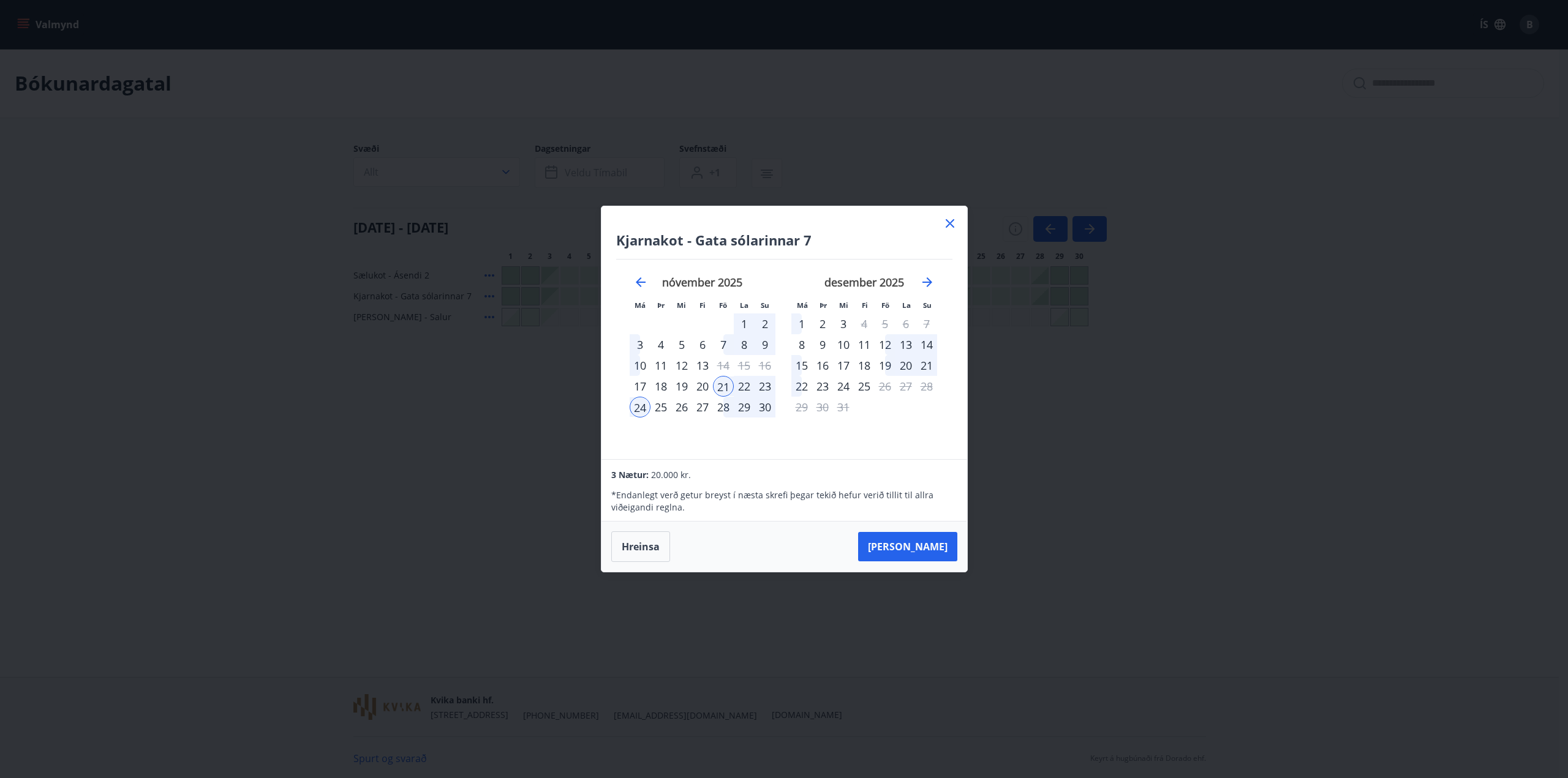
click at [951, 220] on icon at bounding box center [949, 224] width 15 height 15
